Goal: Task Accomplishment & Management: Manage account settings

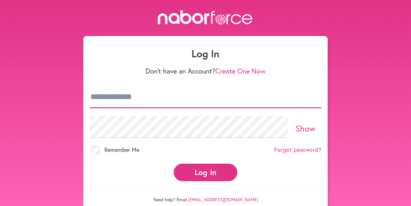
click at [118, 91] on input "email" at bounding box center [206, 97] width 232 height 22
type input "**********"
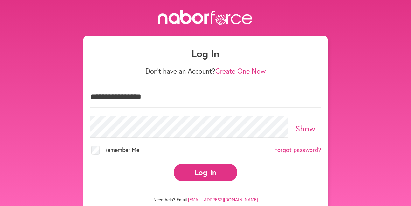
click at [197, 164] on button "Log In" at bounding box center [206, 173] width 64 height 18
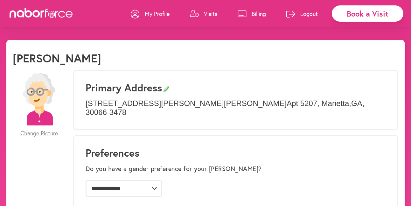
click at [209, 14] on p "Visits" at bounding box center [210, 14] width 13 height 8
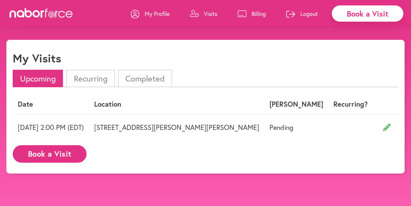
scroll to position [0, 69]
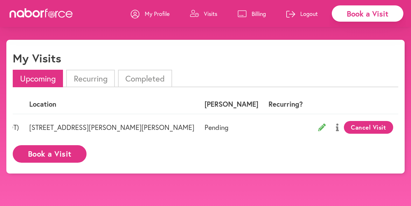
click at [308, 14] on p "Logout" at bounding box center [310, 14] width 18 height 8
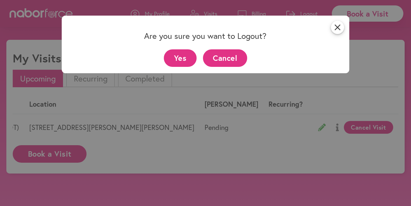
click at [188, 55] on button "Yes" at bounding box center [180, 58] width 33 height 18
